Goal: Entertainment & Leisure: Consume media (video, audio)

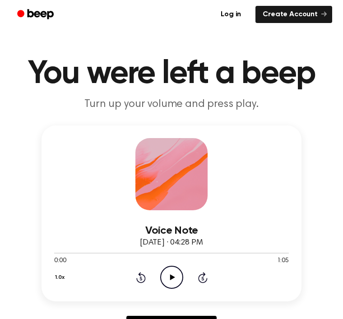
click at [172, 271] on icon "Play Audio" at bounding box center [171, 277] width 23 height 23
click at [178, 276] on icon "Play Audio" at bounding box center [171, 277] width 23 height 23
click at [213, 280] on div "1.0x Rewind 5 seconds Pause Audio Skip 5 seconds" at bounding box center [171, 277] width 235 height 23
click at [204, 276] on icon at bounding box center [202, 277] width 9 height 11
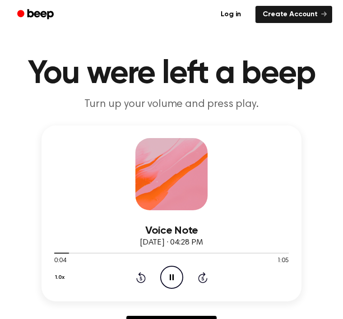
click at [203, 275] on icon at bounding box center [202, 277] width 9 height 11
click at [201, 278] on icon "Skip 5 seconds" at bounding box center [203, 278] width 10 height 12
click at [207, 281] on icon at bounding box center [202, 277] width 9 height 11
click at [206, 282] on icon at bounding box center [202, 277] width 9 height 11
click at [205, 281] on icon "Skip 5 seconds" at bounding box center [203, 278] width 10 height 12
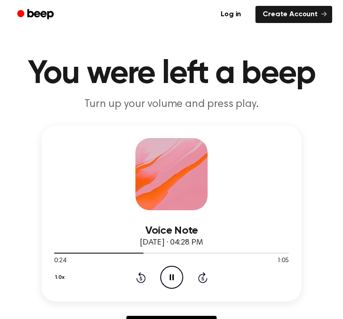
click at [205, 281] on icon at bounding box center [202, 277] width 9 height 11
click at [205, 281] on icon "Skip 5 seconds" at bounding box center [203, 278] width 10 height 12
